Goal: Information Seeking & Learning: Understand process/instructions

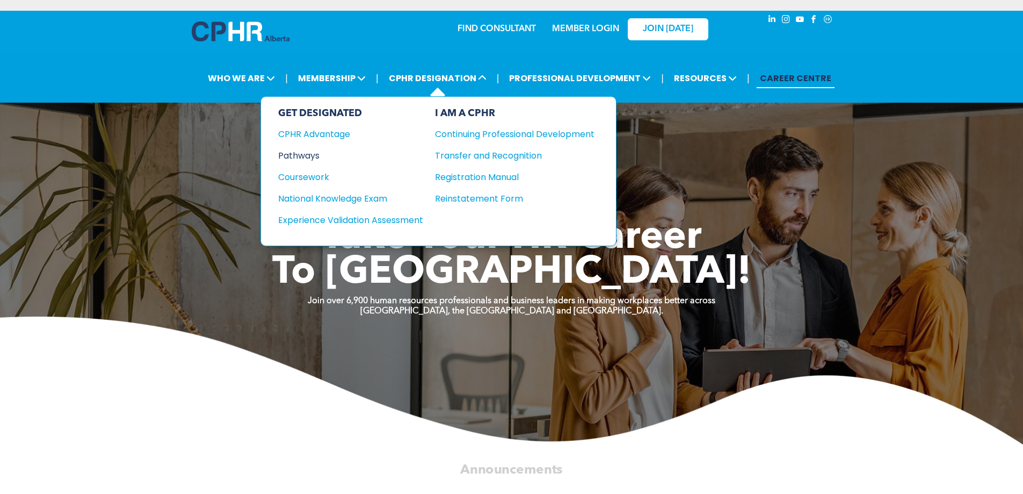
click at [309, 156] on div "Pathways" at bounding box center [343, 155] width 130 height 13
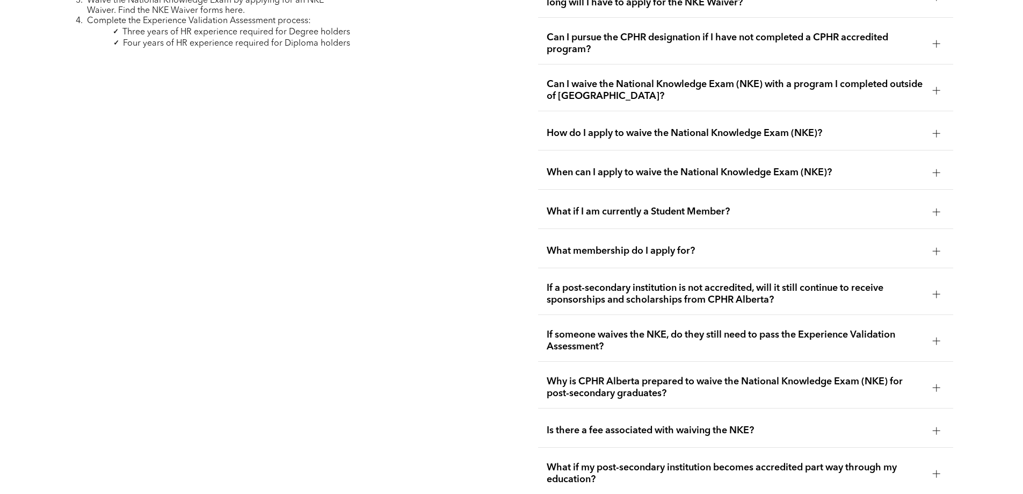
scroll to position [1719, 0]
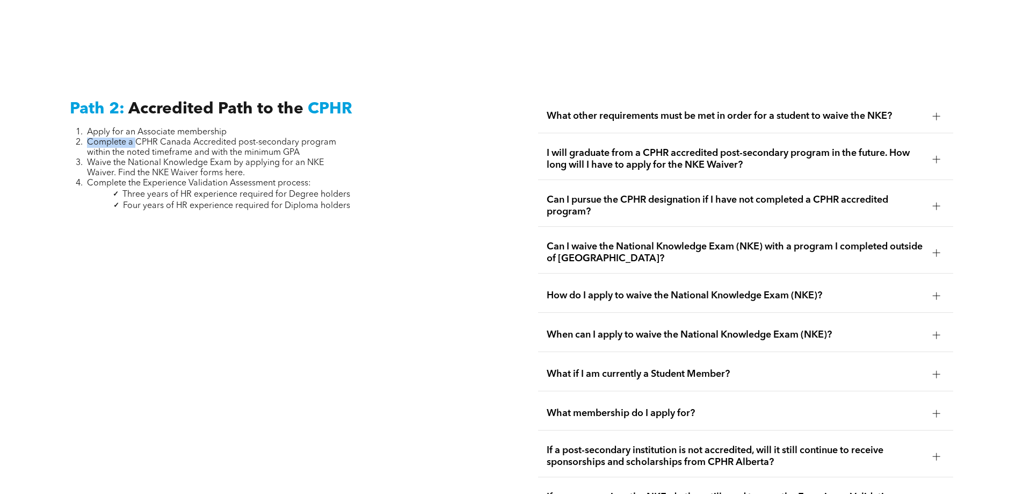
drag, startPoint x: 137, startPoint y: 129, endPoint x: 338, endPoint y: 124, distance: 201.5
click at [338, 127] on ol "Apply for an Associate membership Complete a CPHR Canada Accredited post-second…" at bounding box center [210, 157] width 280 height 61
click at [444, 220] on div at bounding box center [277, 224] width 415 height 9
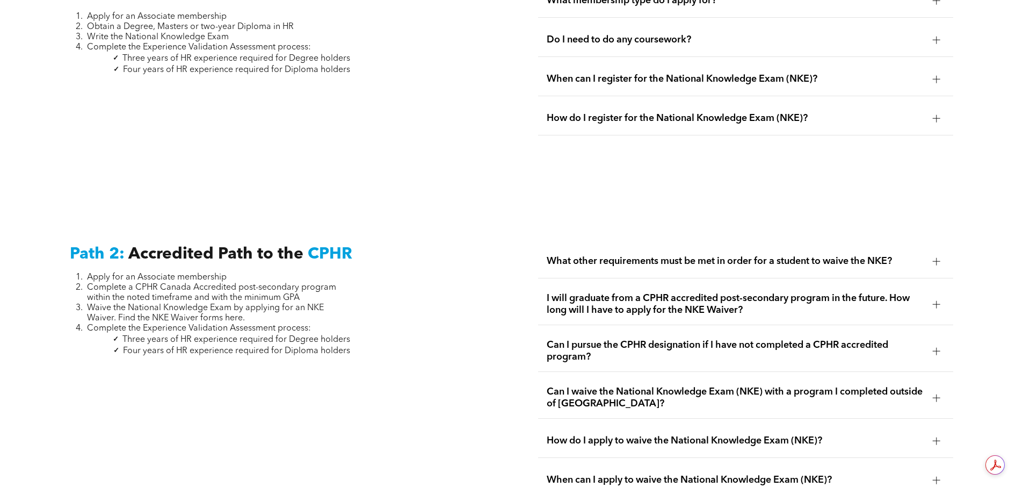
scroll to position [1557, 0]
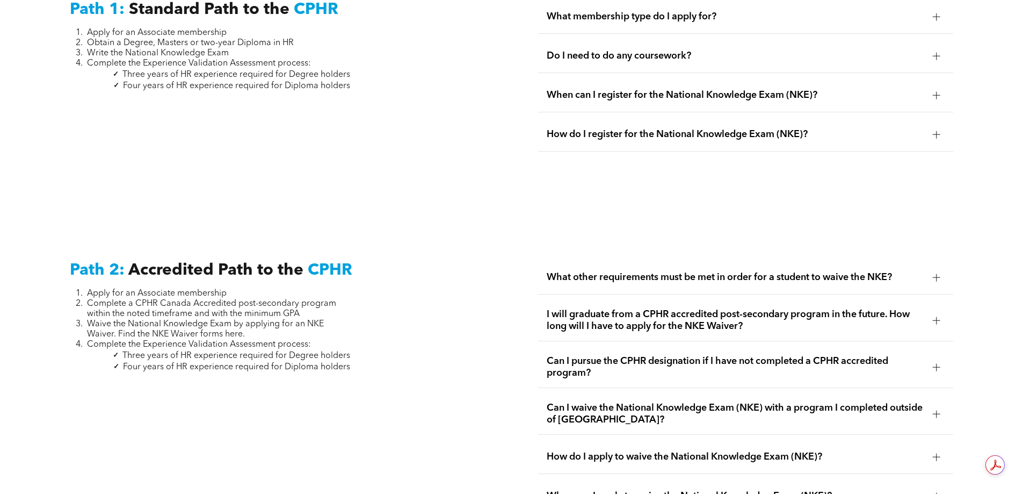
click at [173, 320] on span "Waive the National Knowledge Exam by applying for an NKE Waiver. Find the NKE W…" at bounding box center [205, 329] width 237 height 19
drag, startPoint x: 135, startPoint y: 292, endPoint x: 332, endPoint y: 294, distance: 197.1
click at [332, 299] on span "Complete a CPHR Canada Accredited post-secondary program within the noted timef…" at bounding box center [211, 308] width 249 height 19
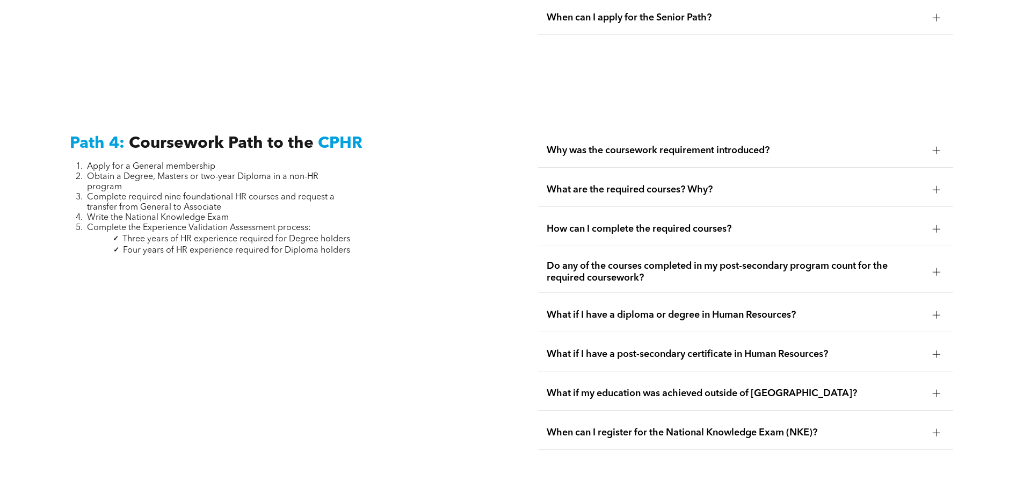
scroll to position [3115, 0]
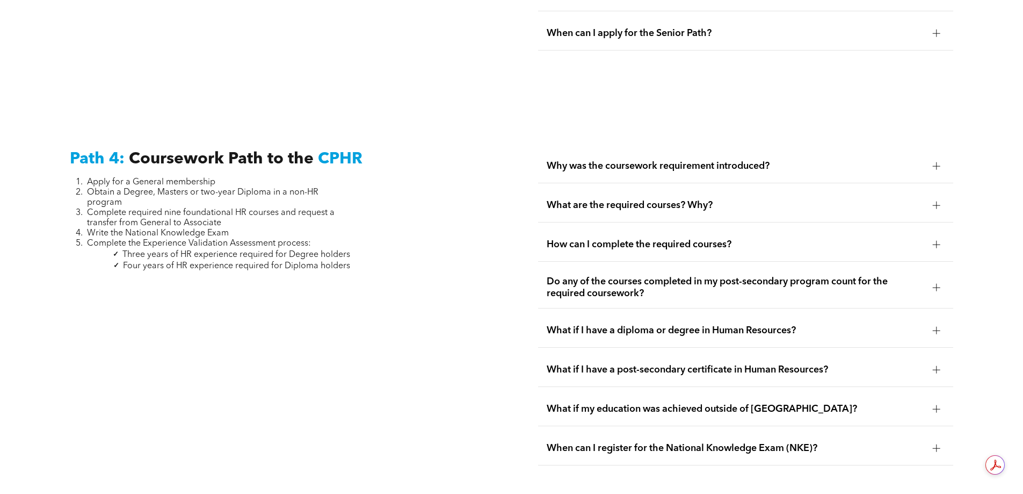
click at [797, 238] on span "How can I complete the required courses?" at bounding box center [736, 244] width 378 height 12
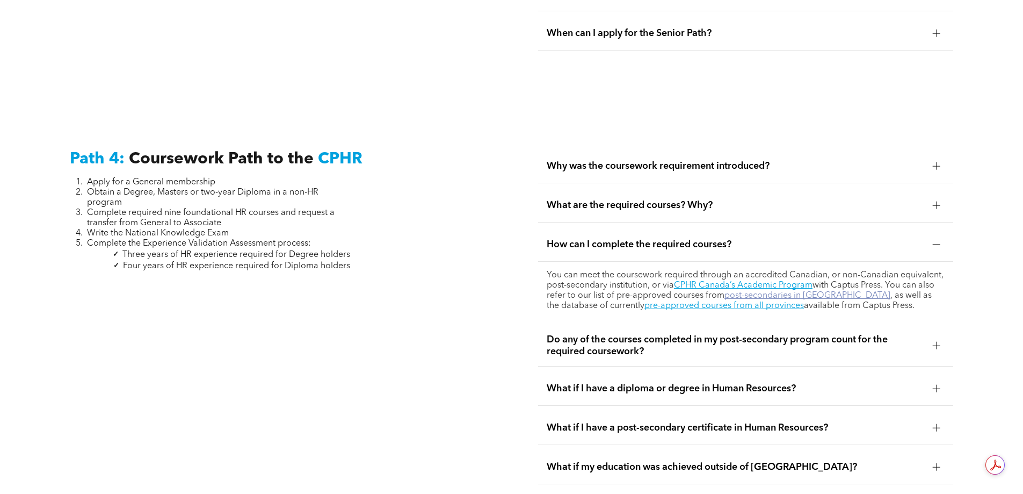
click at [788, 291] on link "post-secondaries in Alberta" at bounding box center [807, 295] width 166 height 9
click at [625, 372] on div "What if I have a diploma or degree in Human Resources?" at bounding box center [745, 389] width 415 height 34
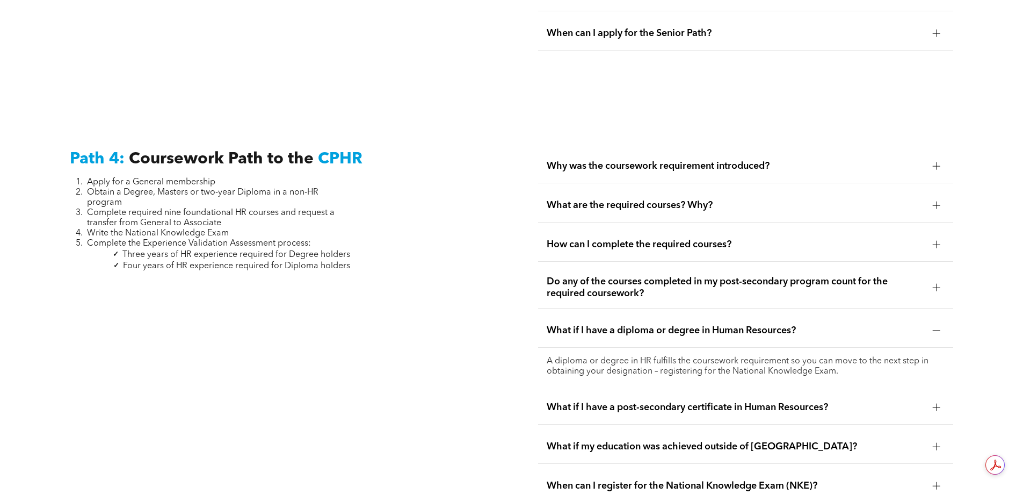
click at [634, 324] on span "What if I have a diploma or degree in Human Resources?" at bounding box center [736, 330] width 378 height 12
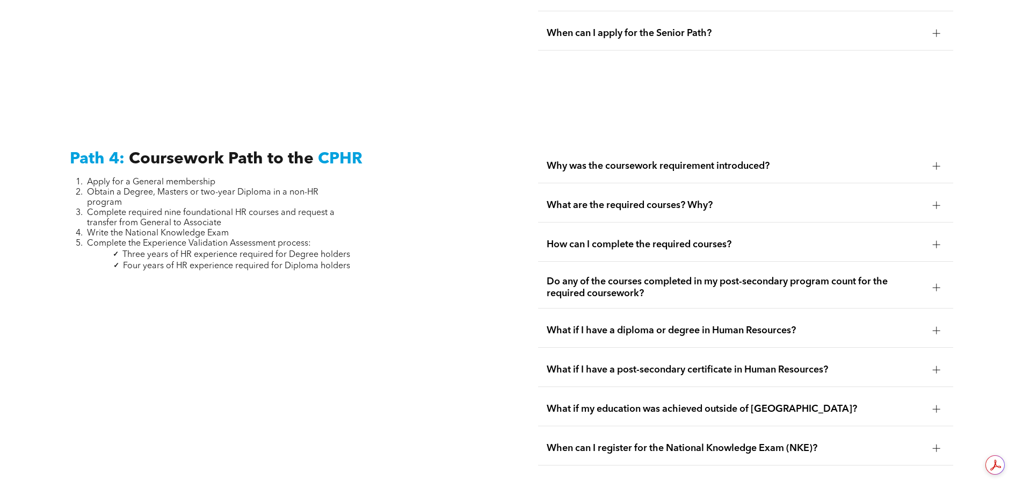
click at [668, 275] on span "Do any of the courses completed in my post-secondary program count for the requ…" at bounding box center [736, 287] width 378 height 24
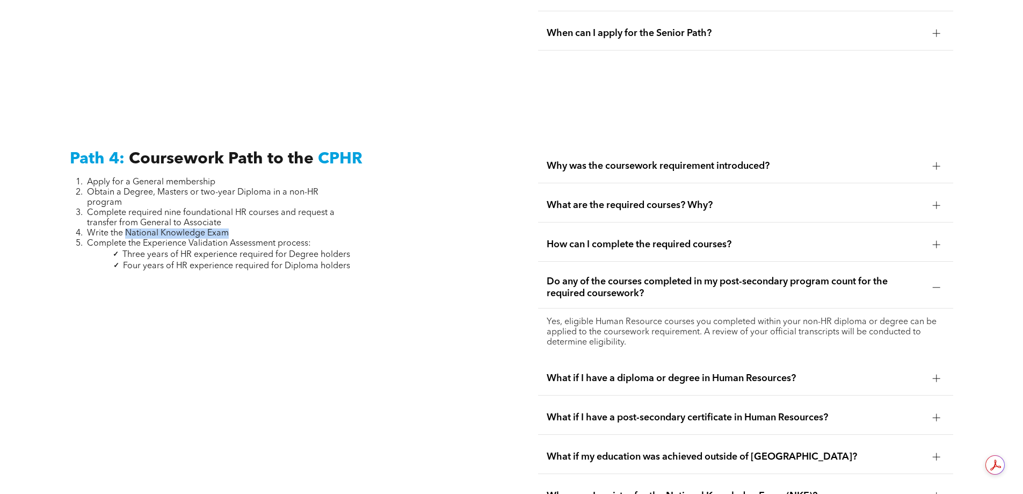
drag, startPoint x: 126, startPoint y: 209, endPoint x: 229, endPoint y: 208, distance: 103.1
click at [229, 228] on li "Write the National Knowledge Exam" at bounding box center [218, 233] width 263 height 10
copy span "National Knowledge Exam"
click at [369, 346] on div "Path 4: Coursework Path to the CPHR Apply for a General membership Obtain a Deg…" at bounding box center [277, 331] width 432 height 381
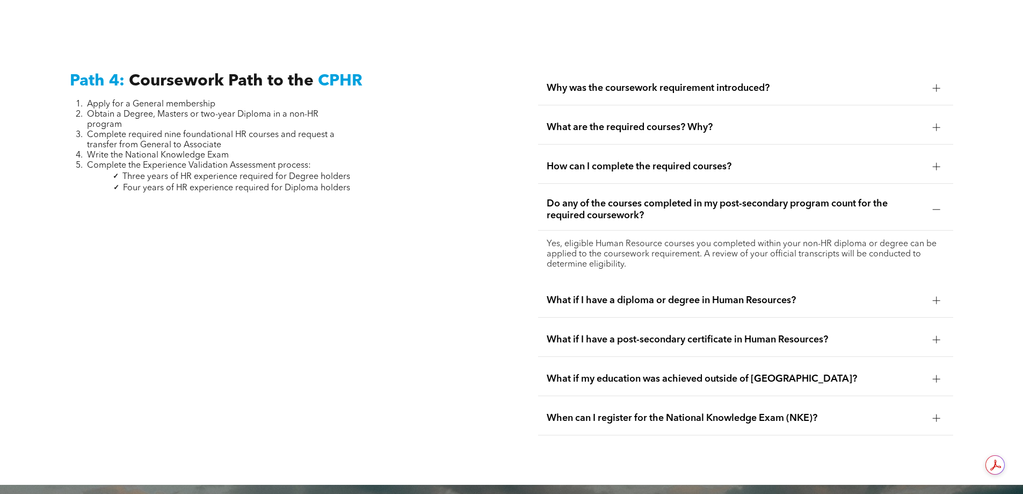
scroll to position [3097, 0]
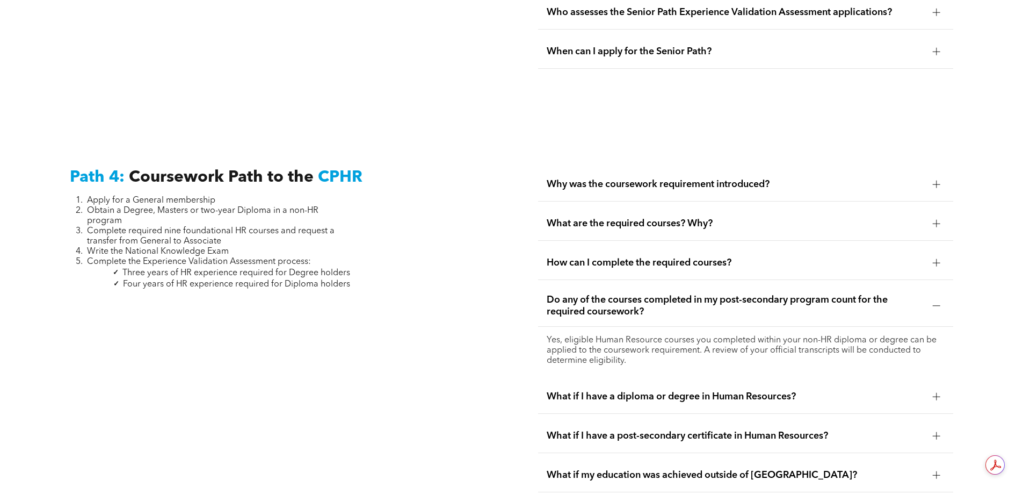
click at [834, 430] on span "What if I have a post-secondary certificate in Human Resources?" at bounding box center [736, 436] width 378 height 12
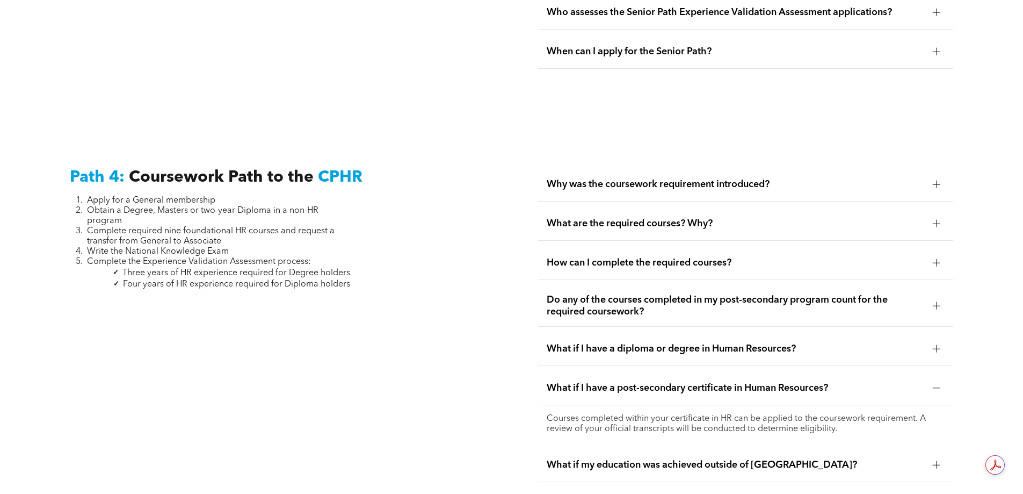
click at [822, 382] on span "What if I have a post-secondary certificate in Human Resources?" at bounding box center [736, 388] width 378 height 12
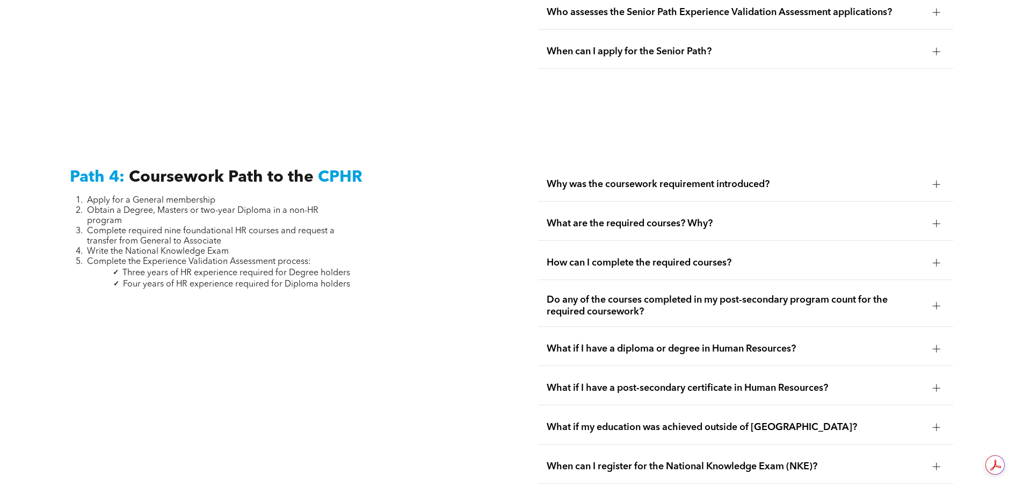
click at [790, 382] on span "What if I have a post-secondary certificate in Human Resources?" at bounding box center [736, 388] width 378 height 12
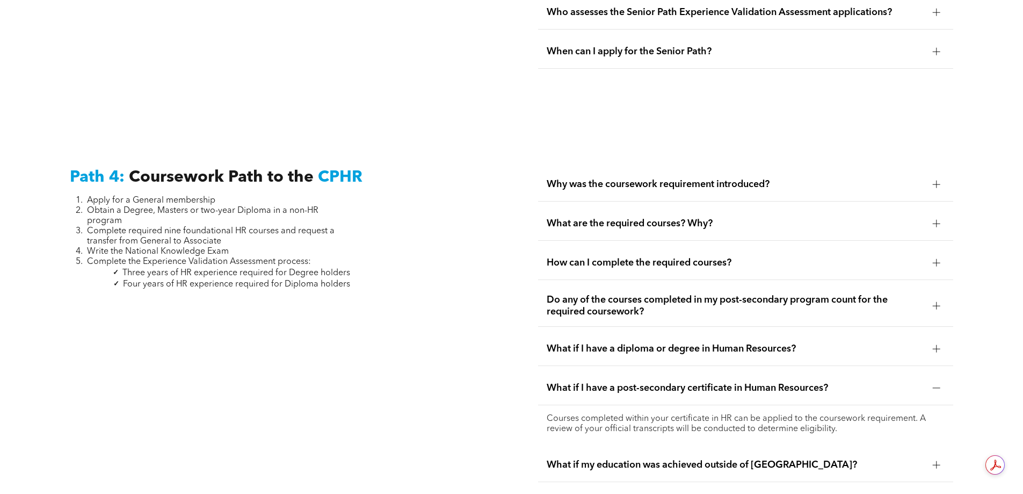
click at [813, 294] on span "Do any of the courses completed in my post-secondary program count for the requ…" at bounding box center [736, 306] width 378 height 24
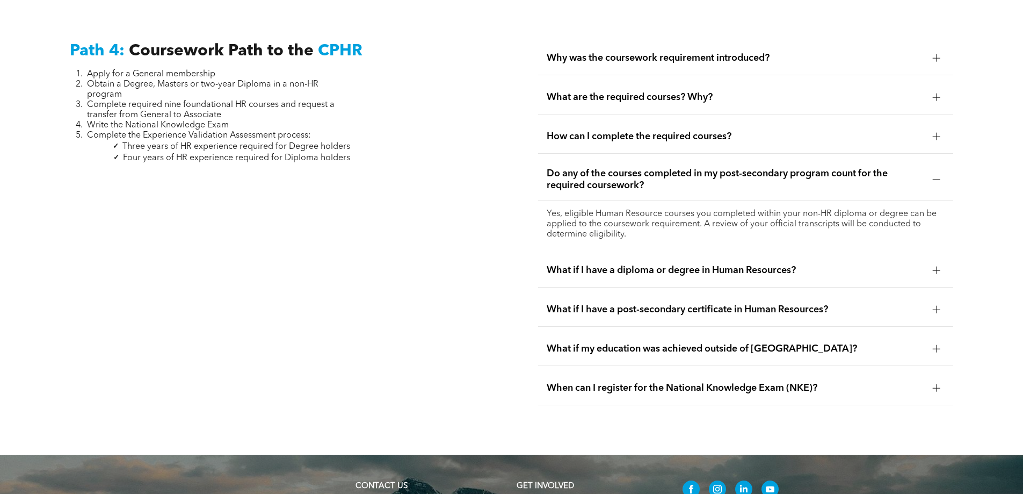
scroll to position [3204, 0]
